Goal: Find specific page/section: Find specific page/section

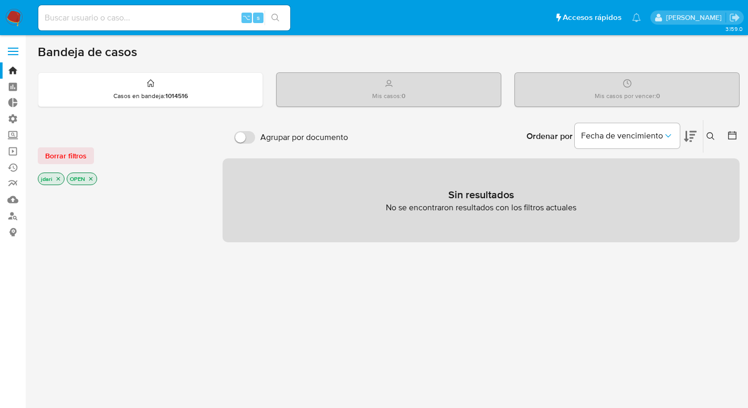
click at [83, 17] on input at bounding box center [164, 18] width 252 height 14
type input "HERRAJESARGENTINOS"
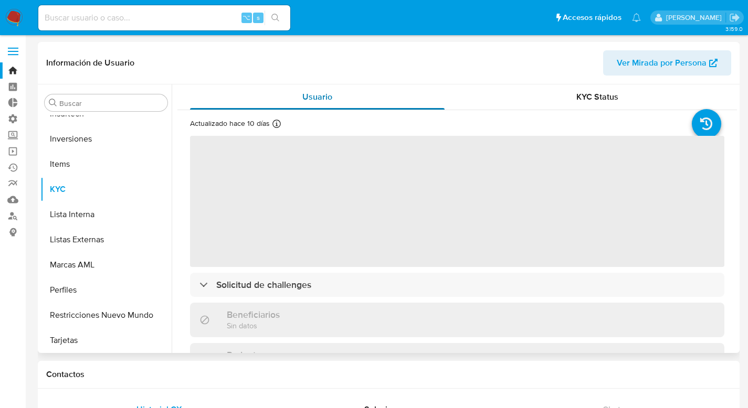
scroll to position [494, 0]
select select "10"
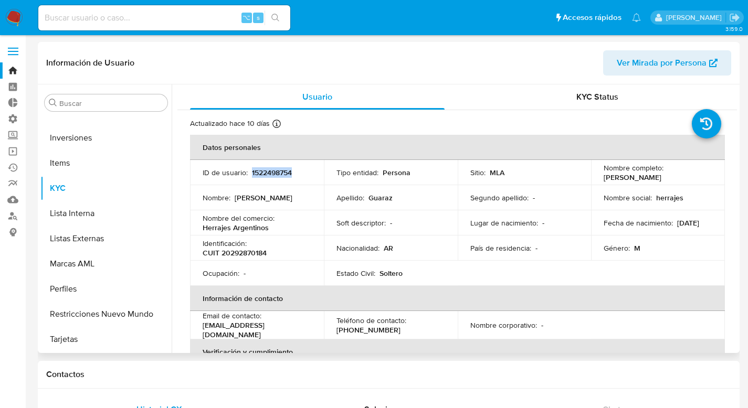
drag, startPoint x: 291, startPoint y: 173, endPoint x: 252, endPoint y: 173, distance: 39.9
click at [252, 173] on div "ID de usuario : 1522498754" at bounding box center [257, 172] width 109 height 9
copy p "1522498754"
